Goal: Transaction & Acquisition: Book appointment/travel/reservation

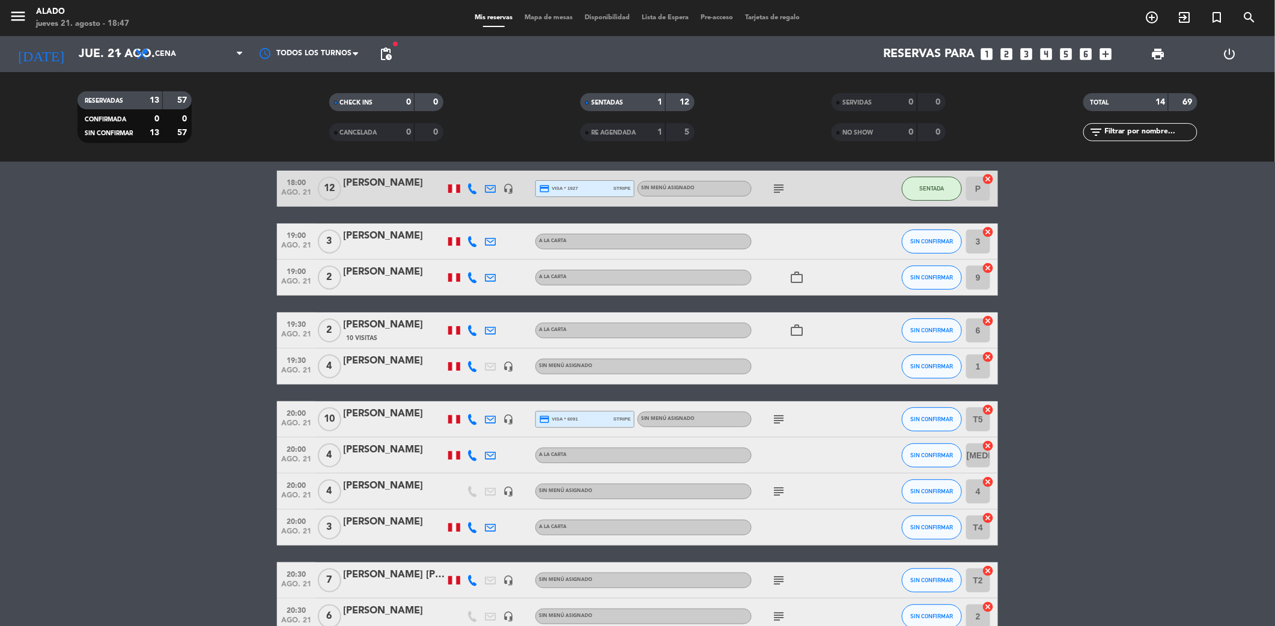
scroll to position [80, 0]
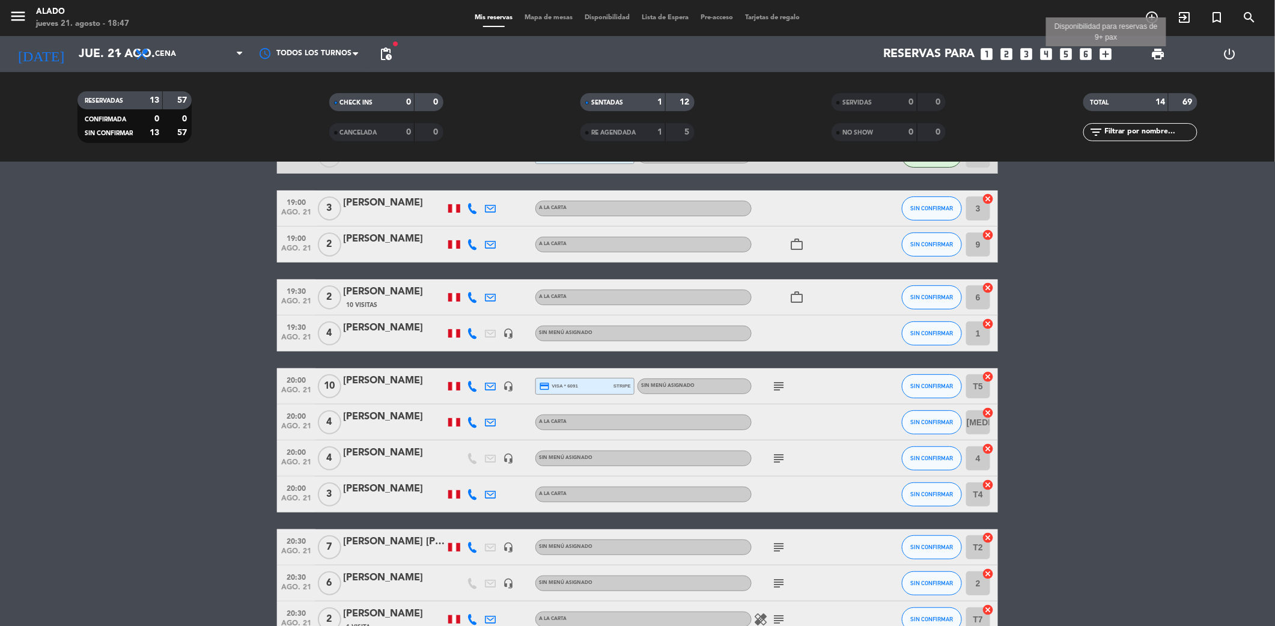
click at [1103, 56] on icon "add_box" at bounding box center [1106, 54] width 16 height 16
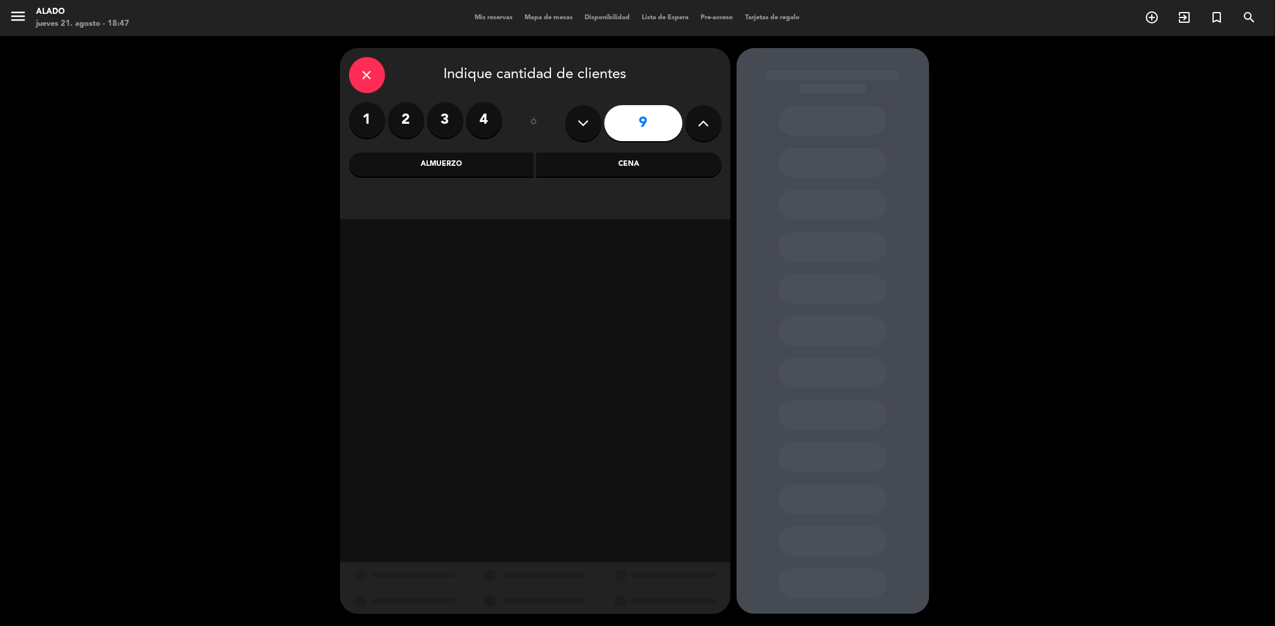
click at [588, 118] on icon at bounding box center [583, 123] width 11 height 18
type input "7"
click at [618, 166] on div "Cena" at bounding box center [629, 165] width 185 height 24
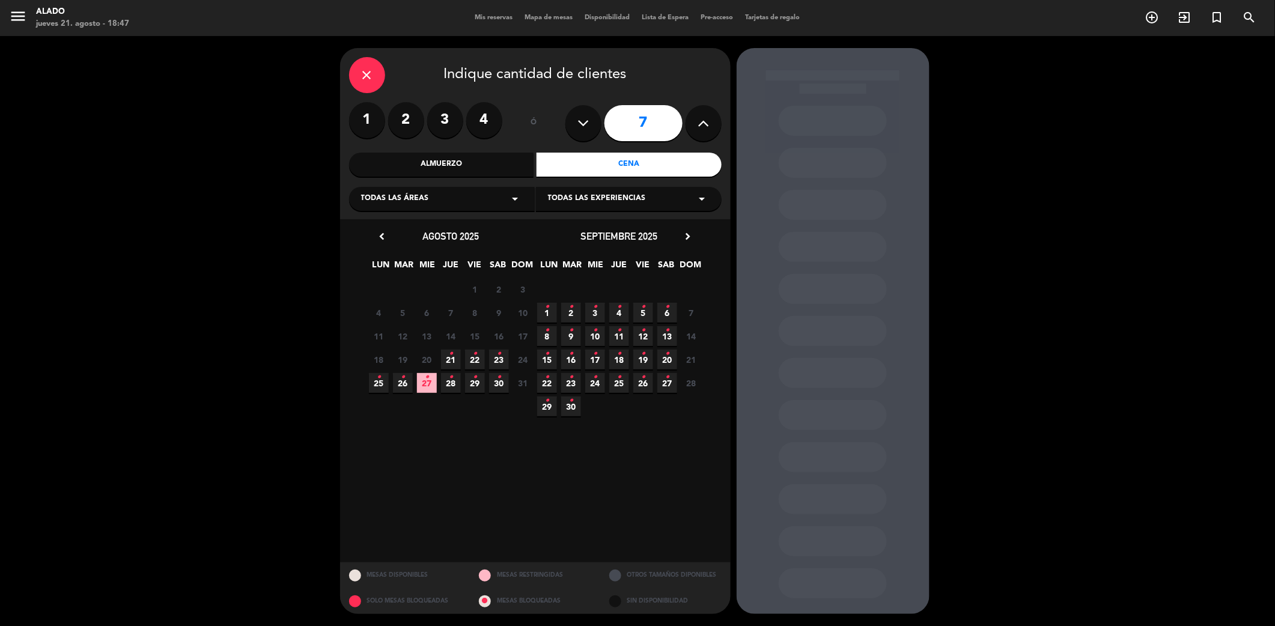
click at [452, 356] on icon "•" at bounding box center [451, 353] width 4 height 19
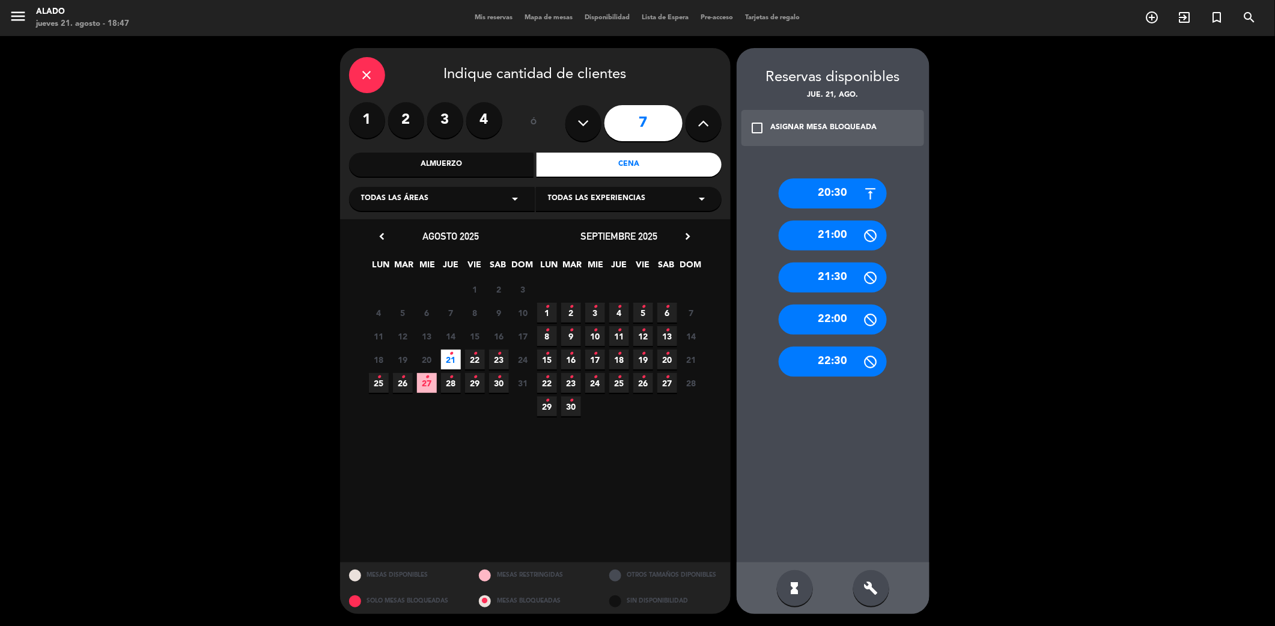
click at [877, 580] on div "build" at bounding box center [871, 588] width 36 height 36
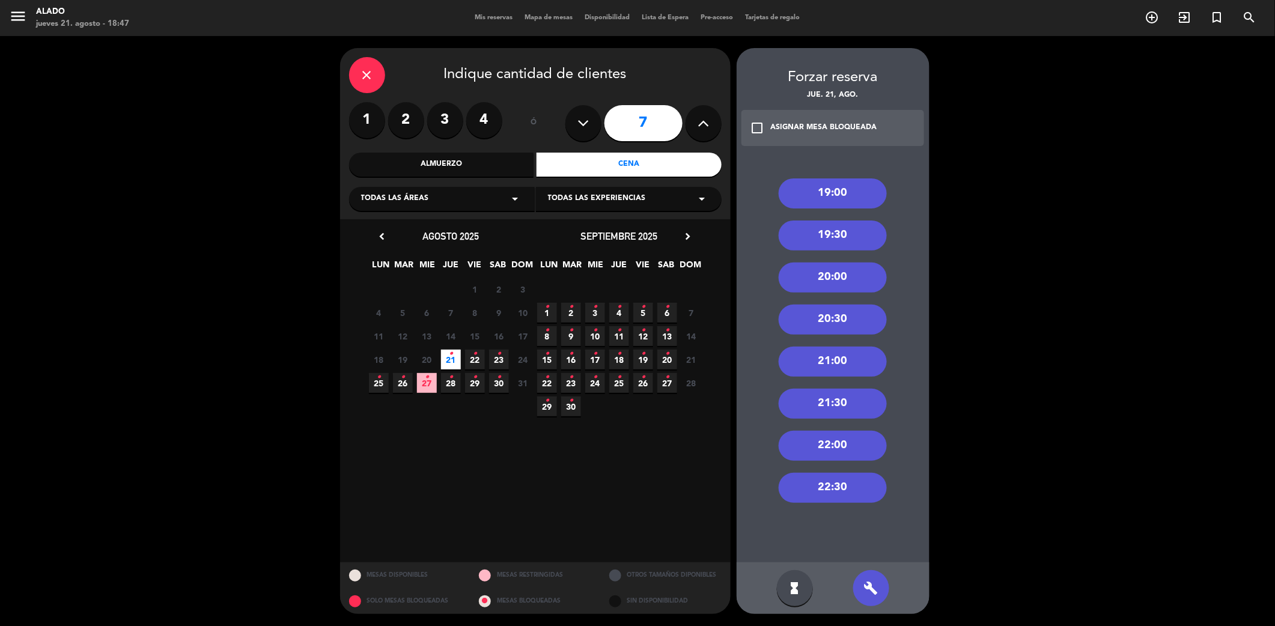
click at [854, 276] on div "20:00" at bounding box center [833, 278] width 108 height 30
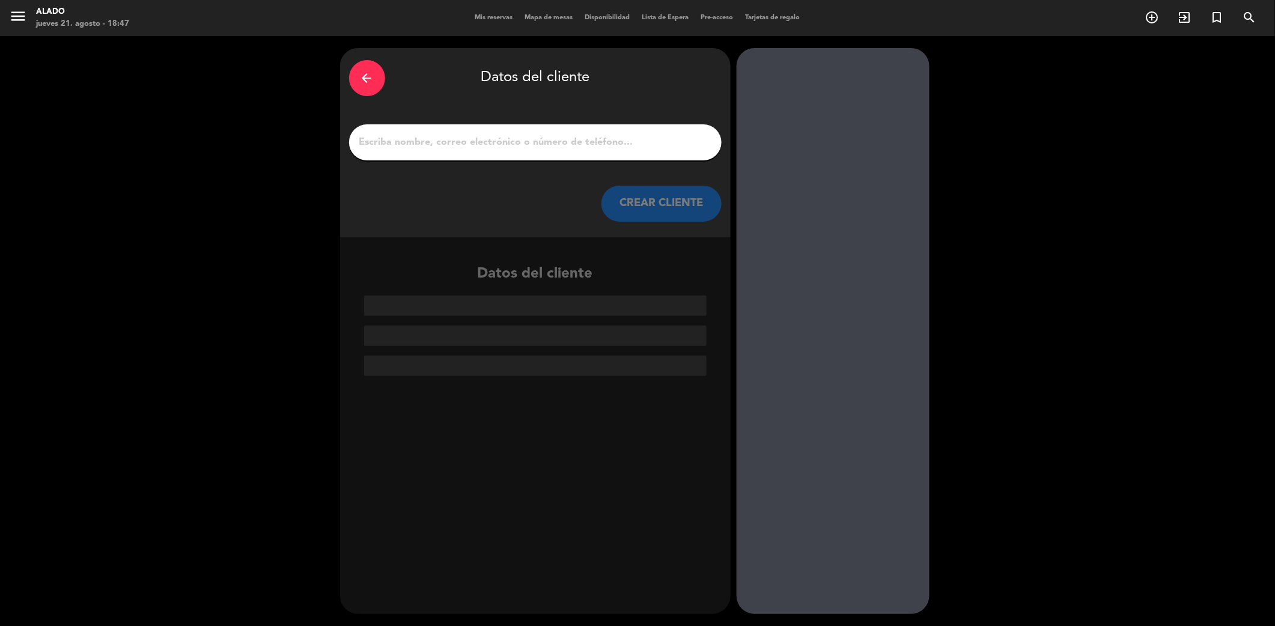
click at [368, 79] on icon "arrow_back" at bounding box center [367, 78] width 14 height 14
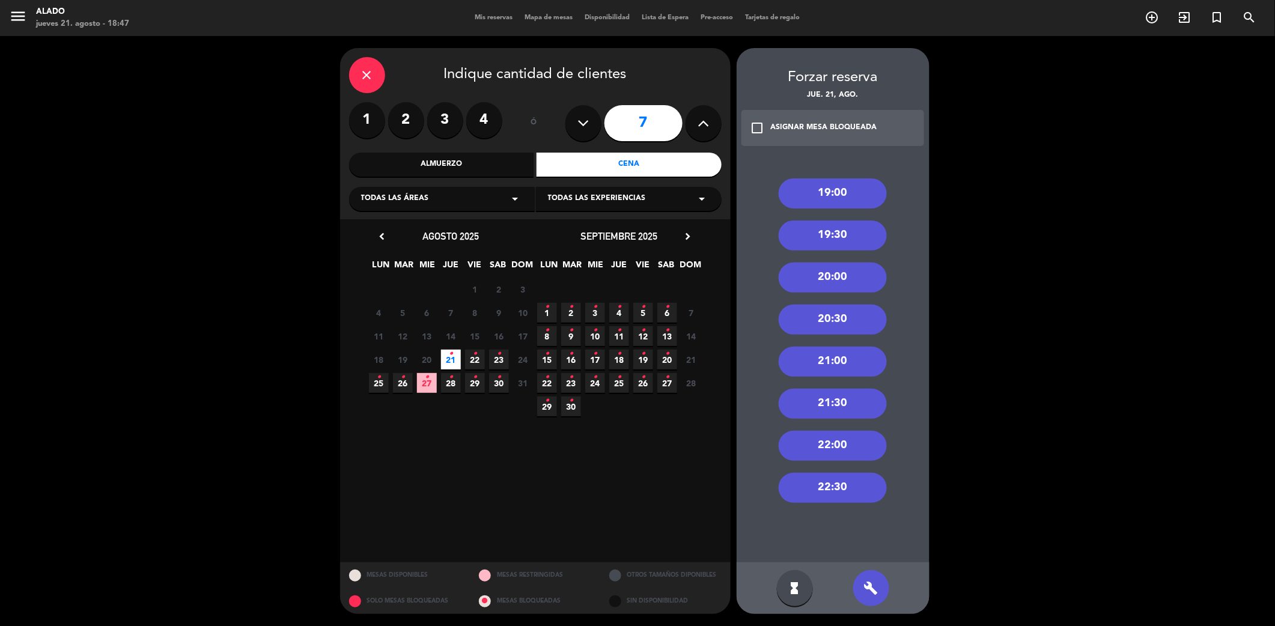
click at [855, 279] on div "20:00" at bounding box center [833, 278] width 108 height 30
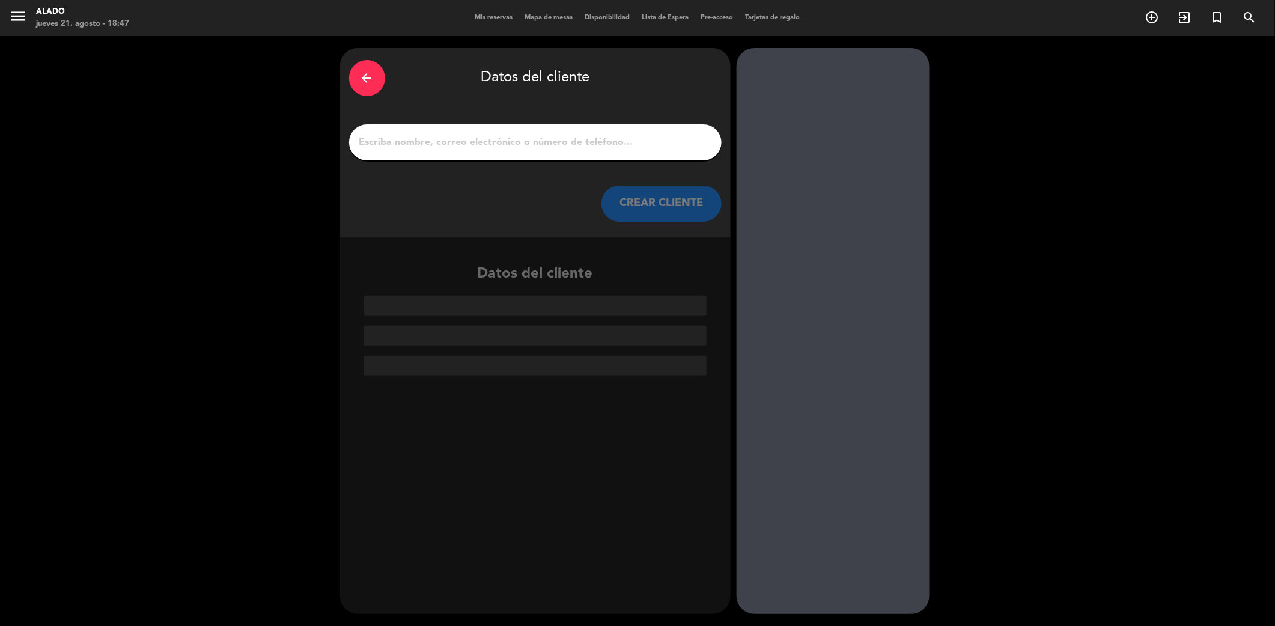
click at [585, 154] on div at bounding box center [535, 142] width 373 height 36
drag, startPoint x: 585, startPoint y: 154, endPoint x: 591, endPoint y: 151, distance: 6.7
click at [590, 152] on div at bounding box center [535, 142] width 373 height 36
click at [599, 147] on input "1" at bounding box center [535, 142] width 355 height 17
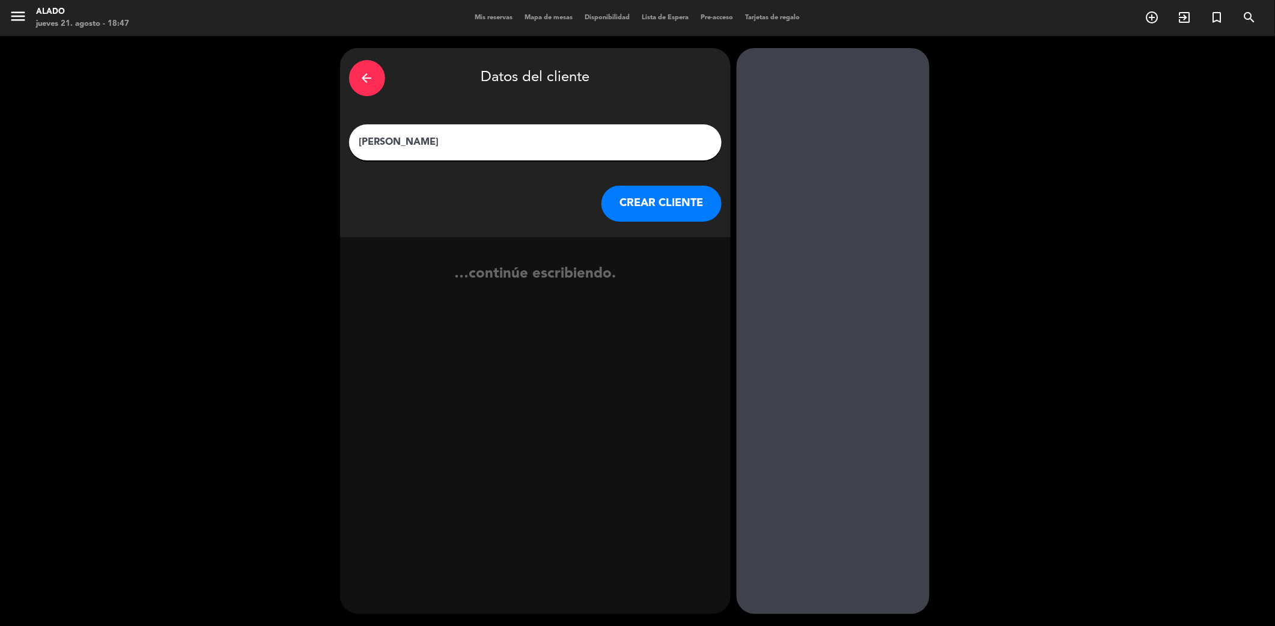
type input "[PERSON_NAME]"
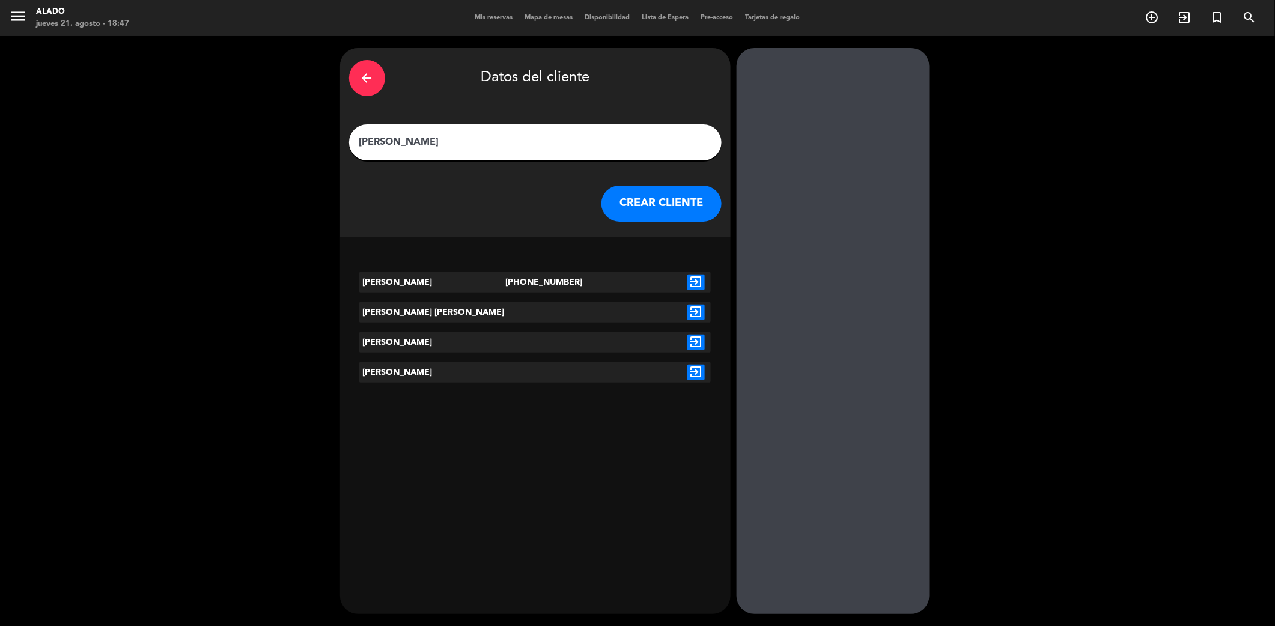
click at [662, 203] on button "CREAR CLIENTE" at bounding box center [662, 204] width 120 height 36
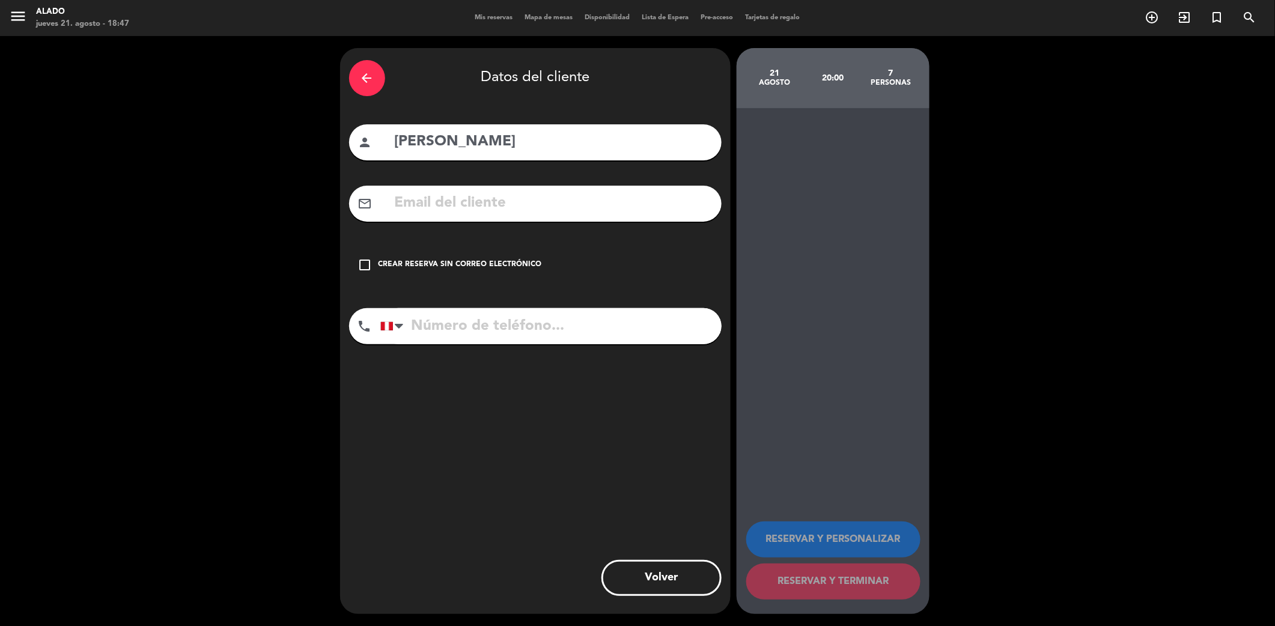
click at [697, 579] on button "Volver" at bounding box center [662, 578] width 120 height 36
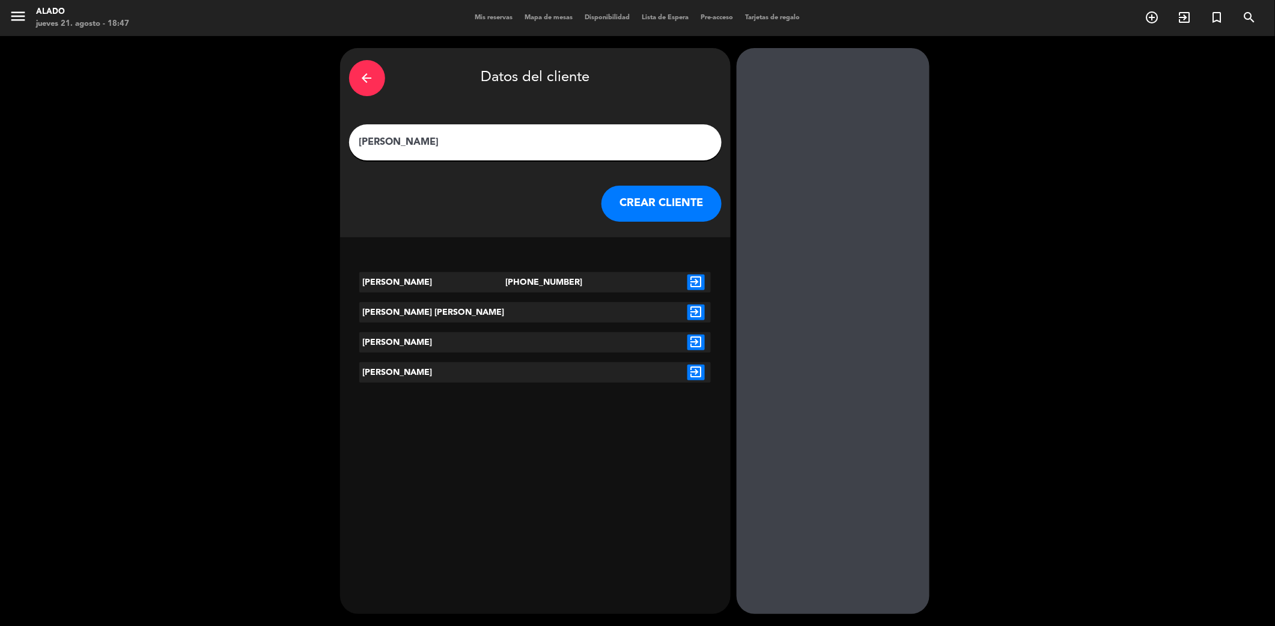
click at [695, 287] on icon "exit_to_app" at bounding box center [696, 283] width 17 height 16
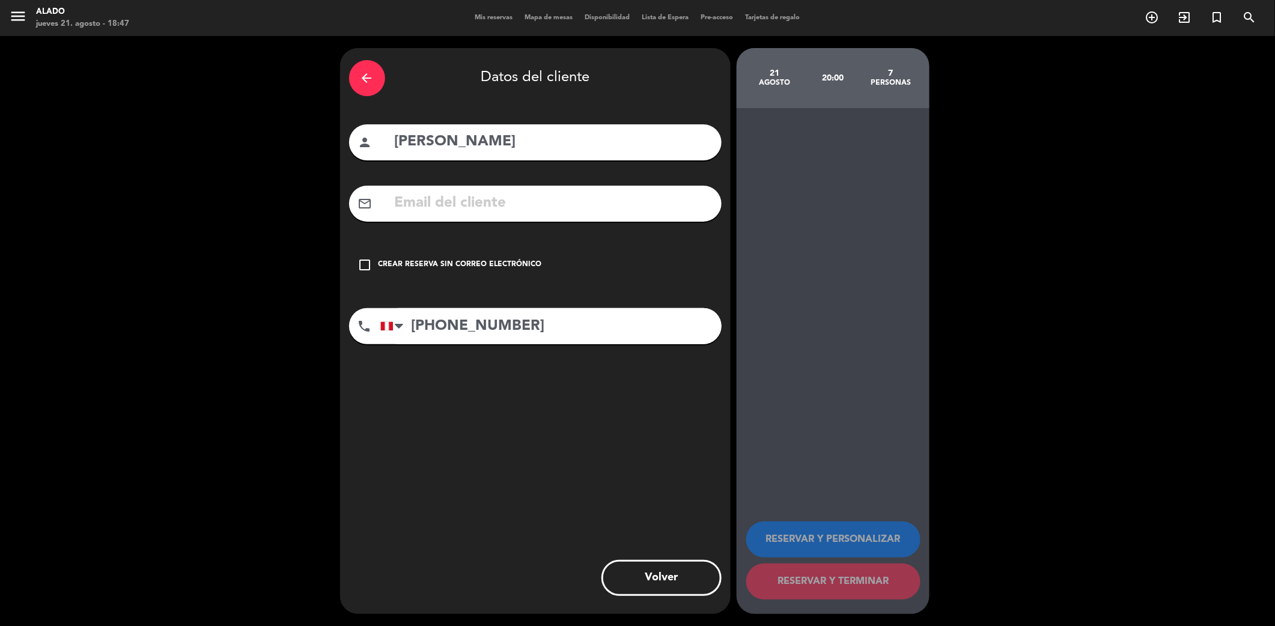
click at [532, 263] on div "Crear reserva sin correo electrónico" at bounding box center [460, 265] width 163 height 12
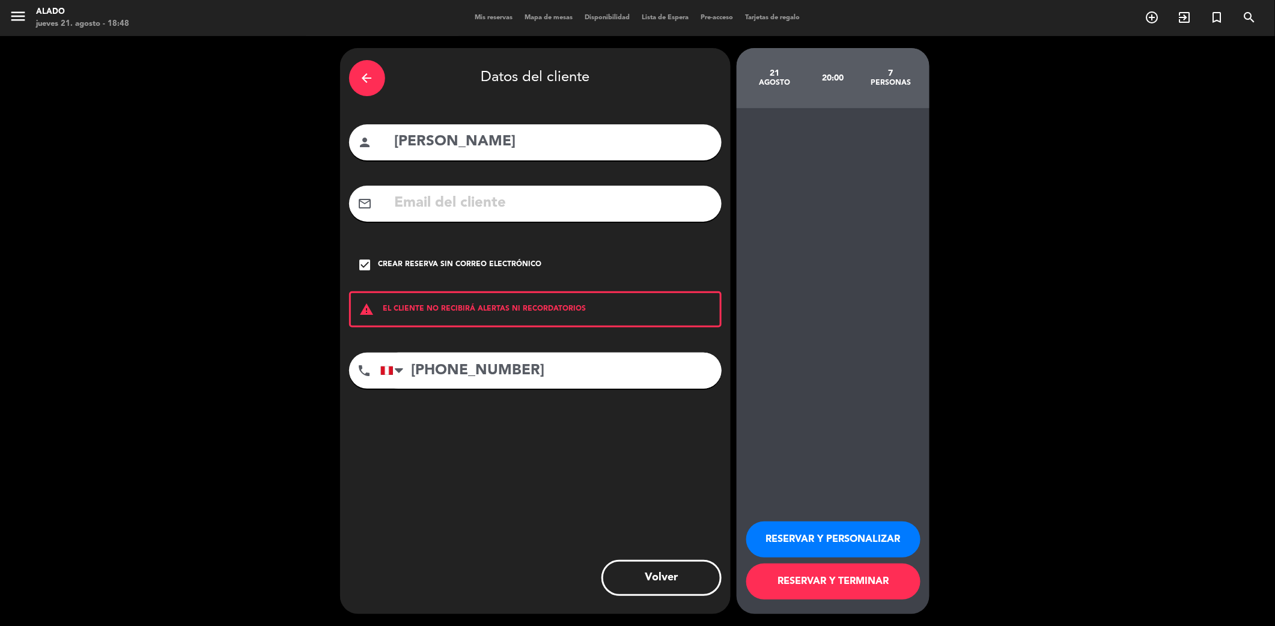
drag, startPoint x: 845, startPoint y: 578, endPoint x: 842, endPoint y: 570, distance: 8.4
click at [845, 575] on button "RESERVAR Y TERMINAR" at bounding box center [833, 582] width 174 height 36
